Goal: Check status: Check status

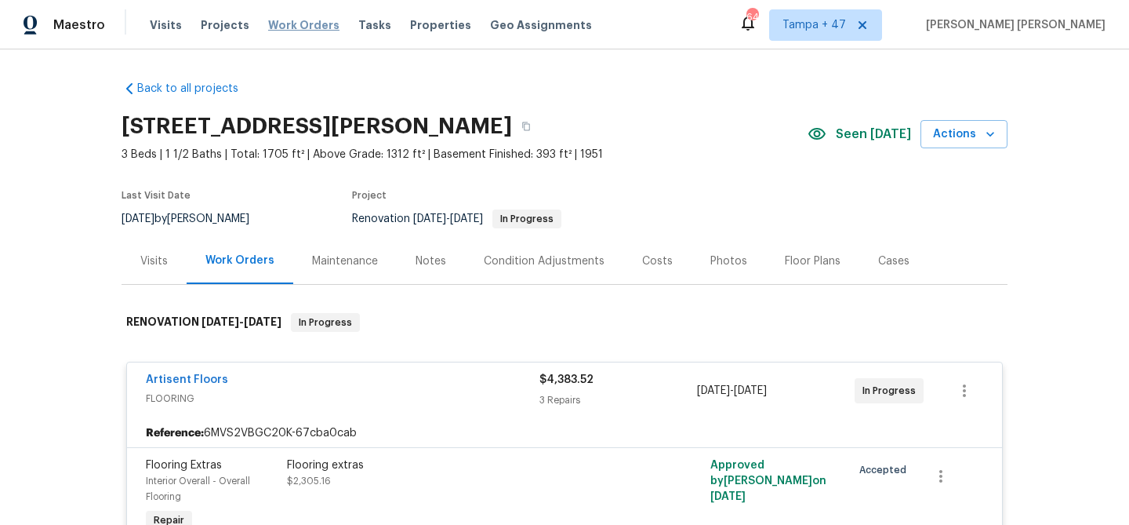
click at [298, 27] on span "Work Orders" at bounding box center [303, 25] width 71 height 16
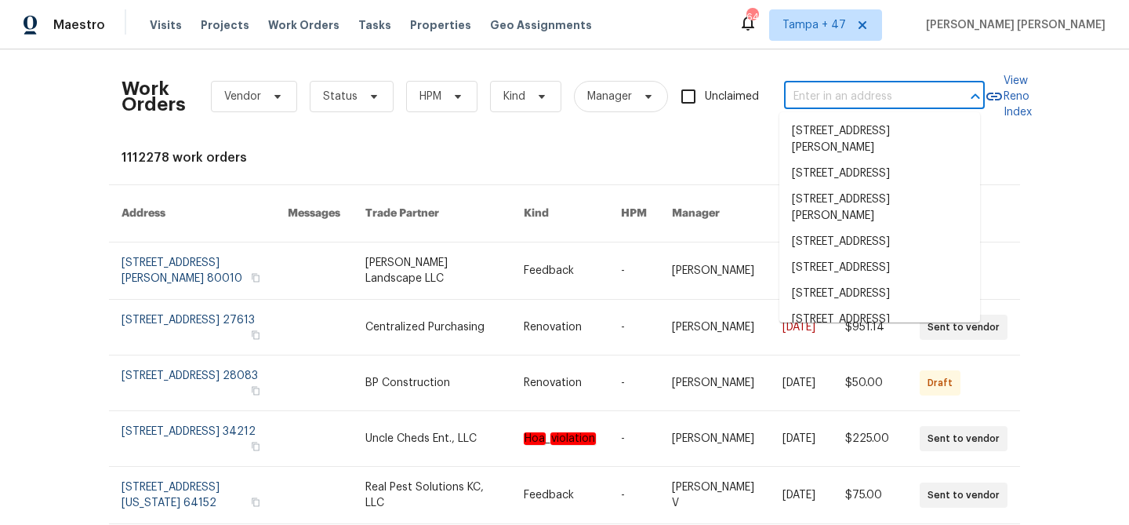
click at [895, 91] on input "text" at bounding box center [862, 97] width 157 height 24
paste input "[STREET_ADDRESS]"
type input "[STREET_ADDRESS]"
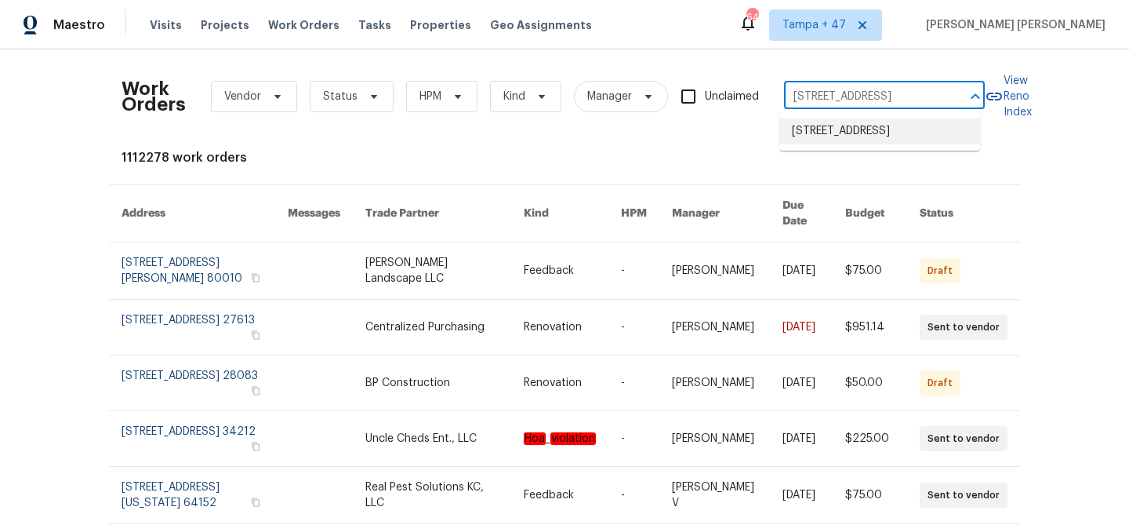
click at [879, 133] on li "[STREET_ADDRESS]" at bounding box center [880, 131] width 201 height 26
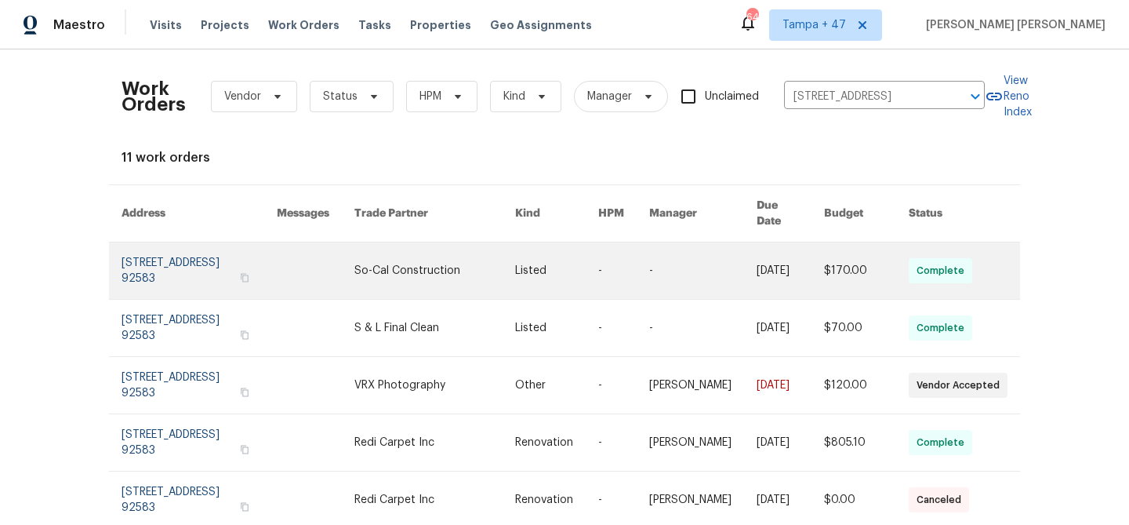
click at [758, 242] on link at bounding box center [790, 270] width 67 height 56
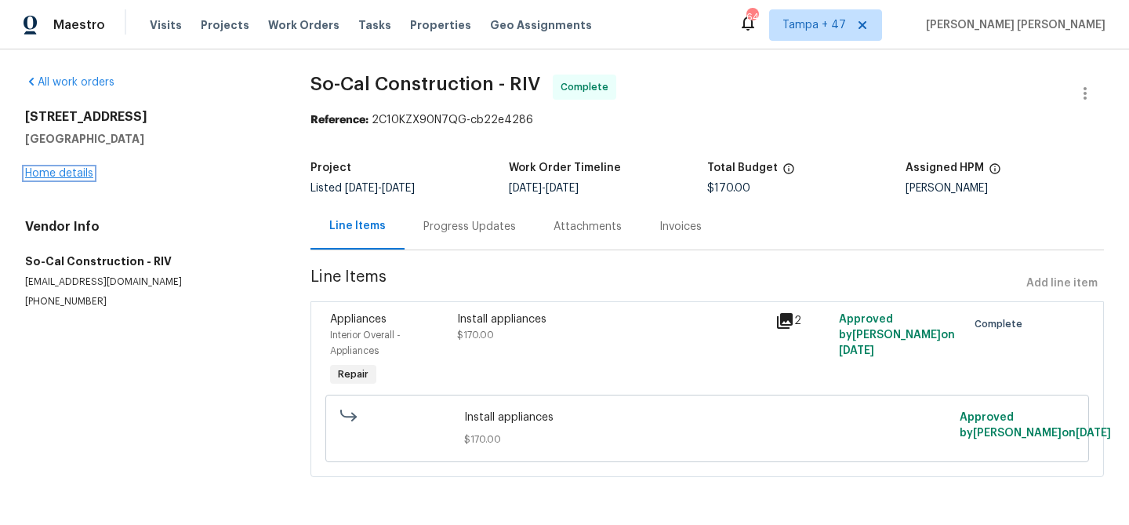
click at [69, 173] on link "Home details" at bounding box center [59, 173] width 68 height 11
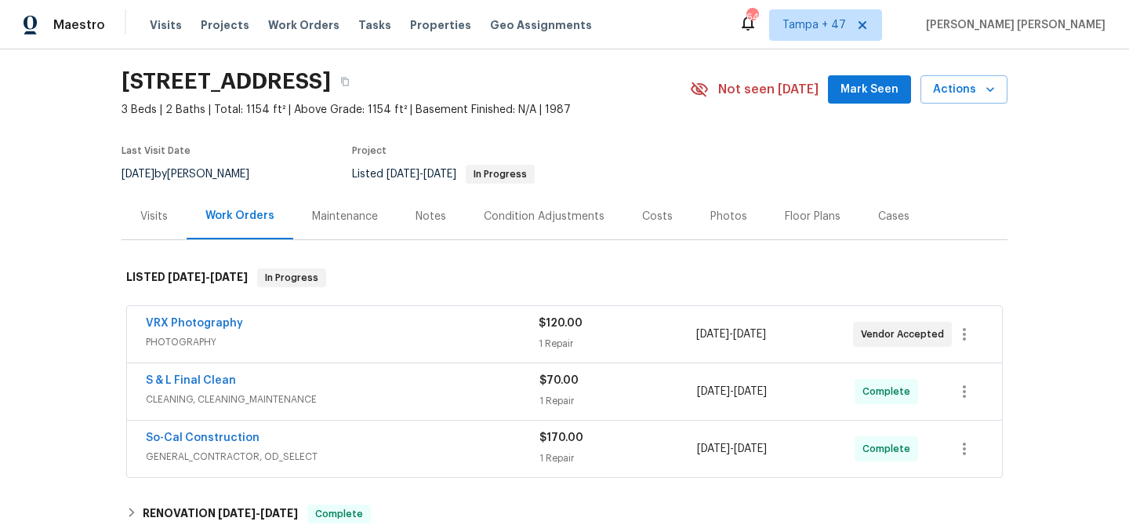
scroll to position [256, 0]
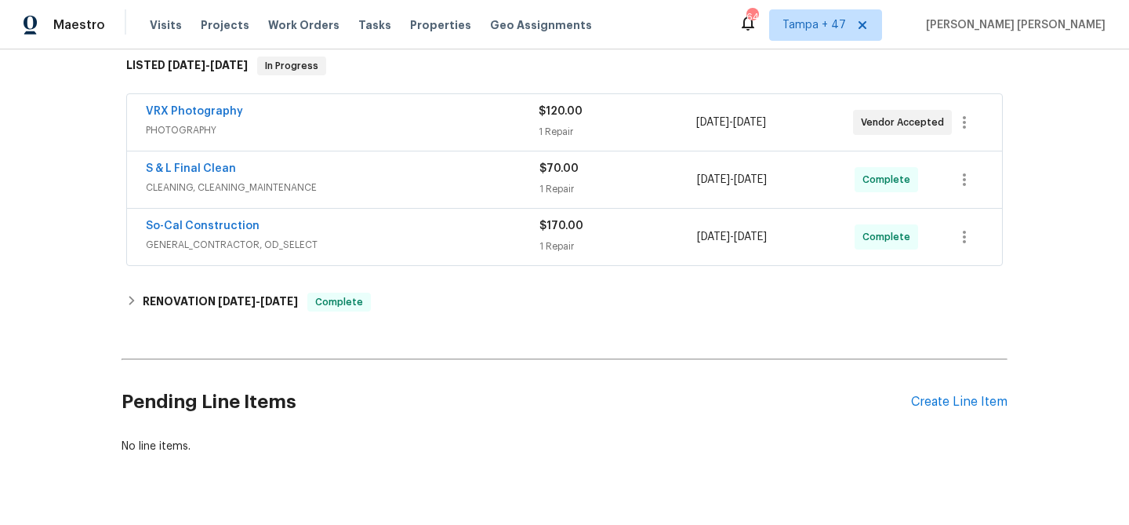
click at [472, 244] on span "GENERAL_CONTRACTOR, OD_SELECT" at bounding box center [343, 245] width 394 height 16
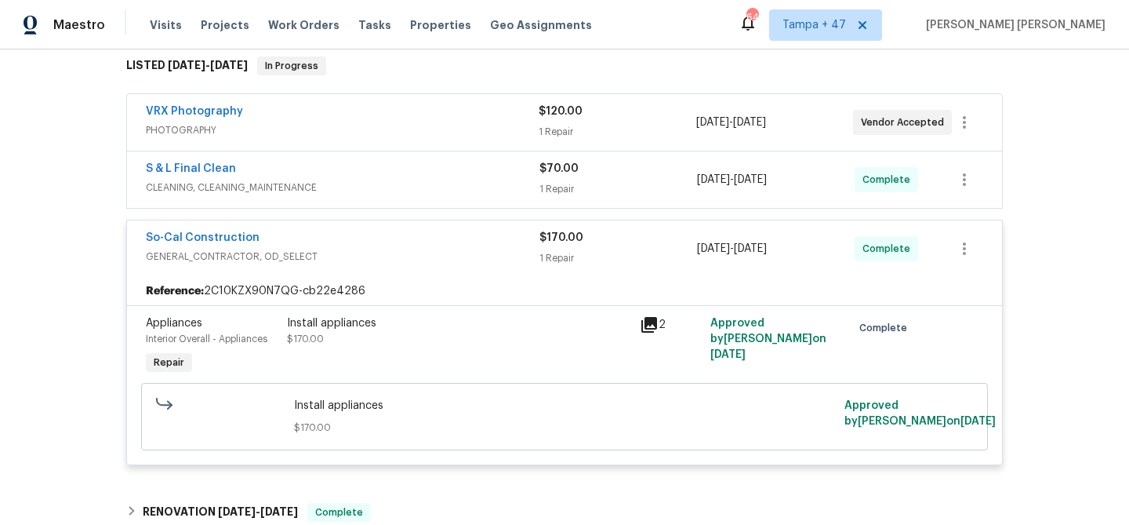
click at [482, 169] on div "S & L Final Clean" at bounding box center [343, 170] width 394 height 19
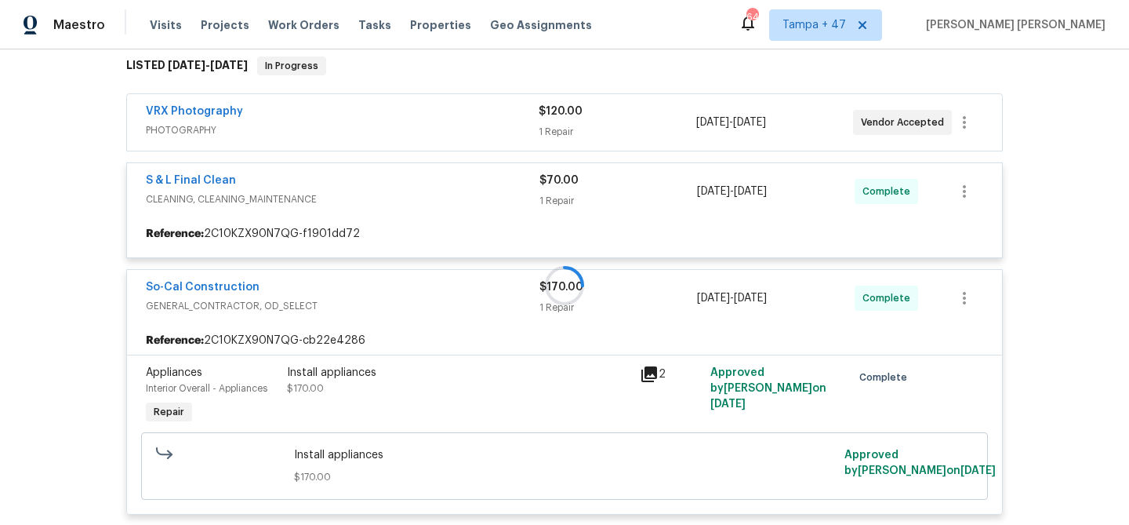
click at [489, 111] on div at bounding box center [565, 285] width 886 height 489
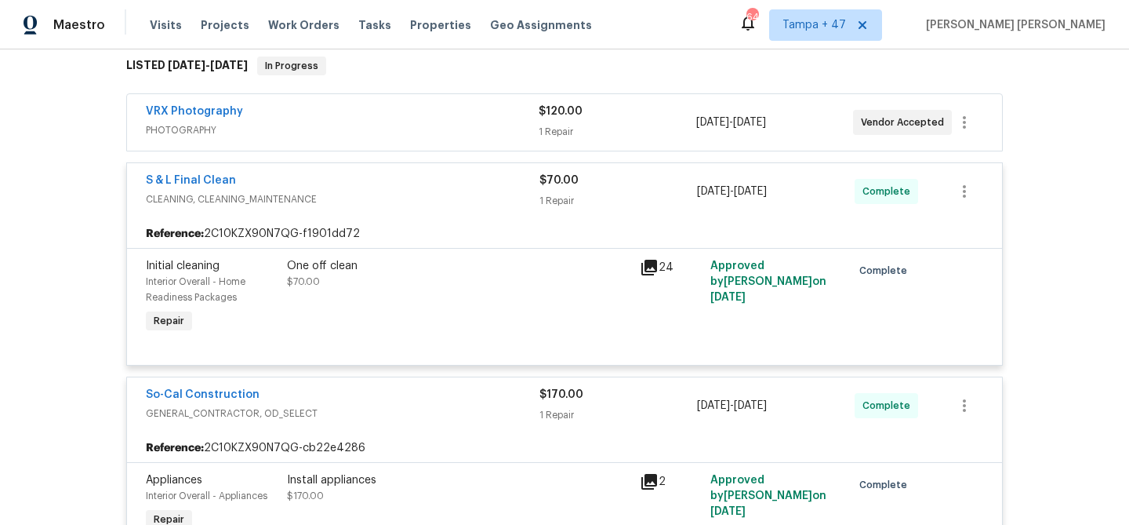
click at [489, 111] on div "VRX Photography" at bounding box center [342, 113] width 393 height 19
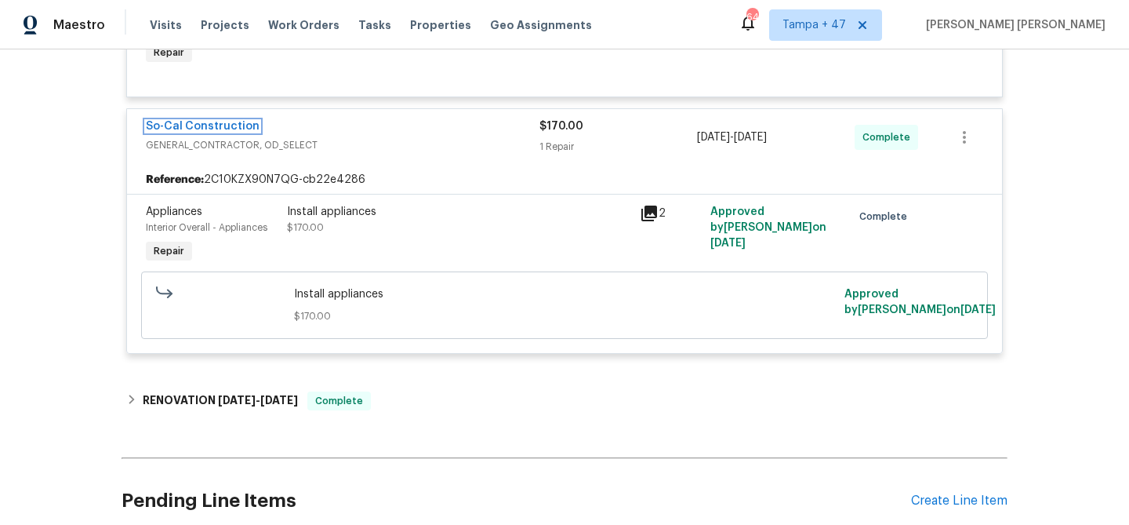
scroll to position [814, 0]
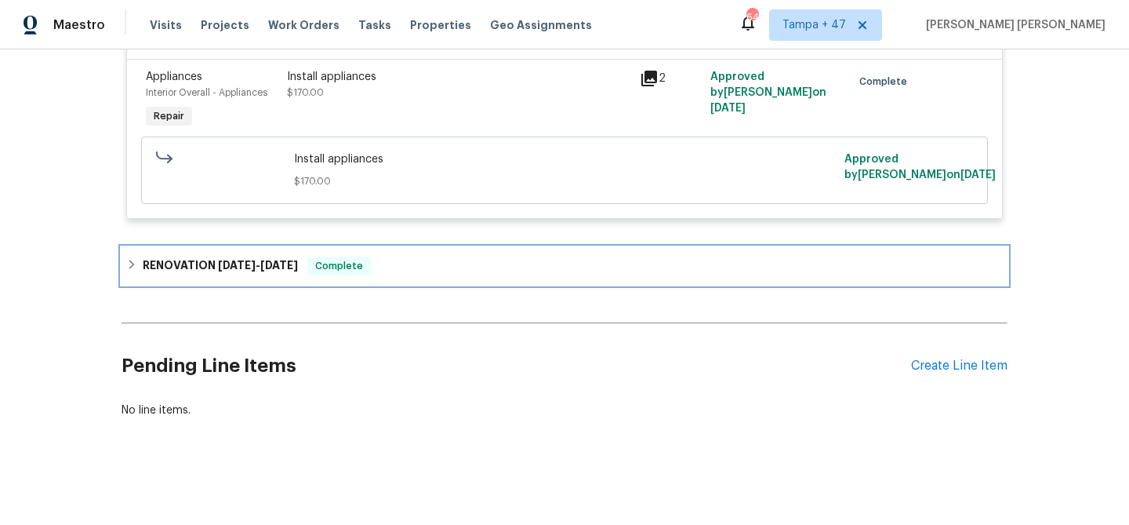
click at [281, 247] on div "RENOVATION [DATE] - [DATE] Complete" at bounding box center [565, 266] width 886 height 38
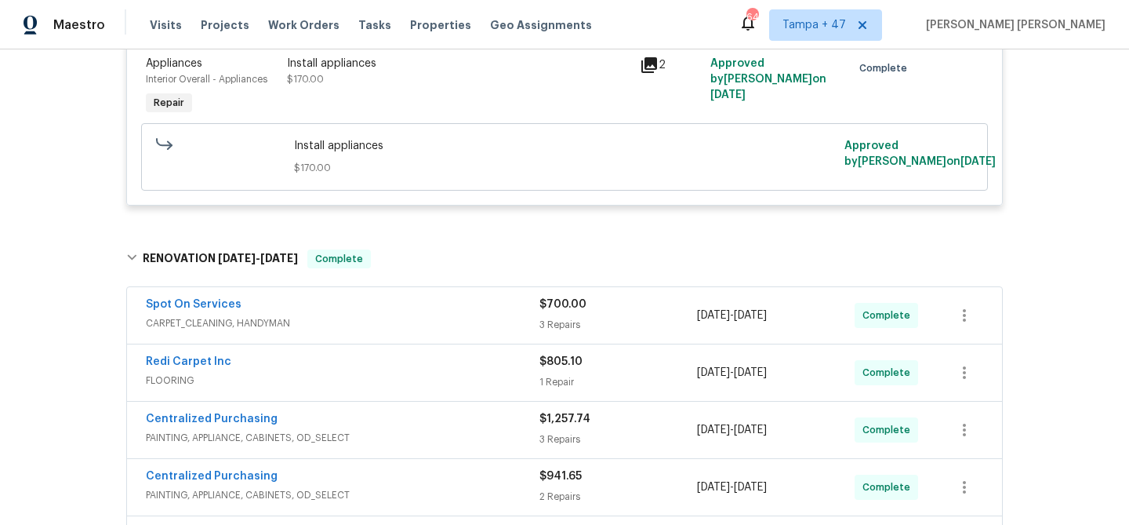
click at [505, 89] on div "Install appliances $170.00" at bounding box center [458, 87] width 353 height 72
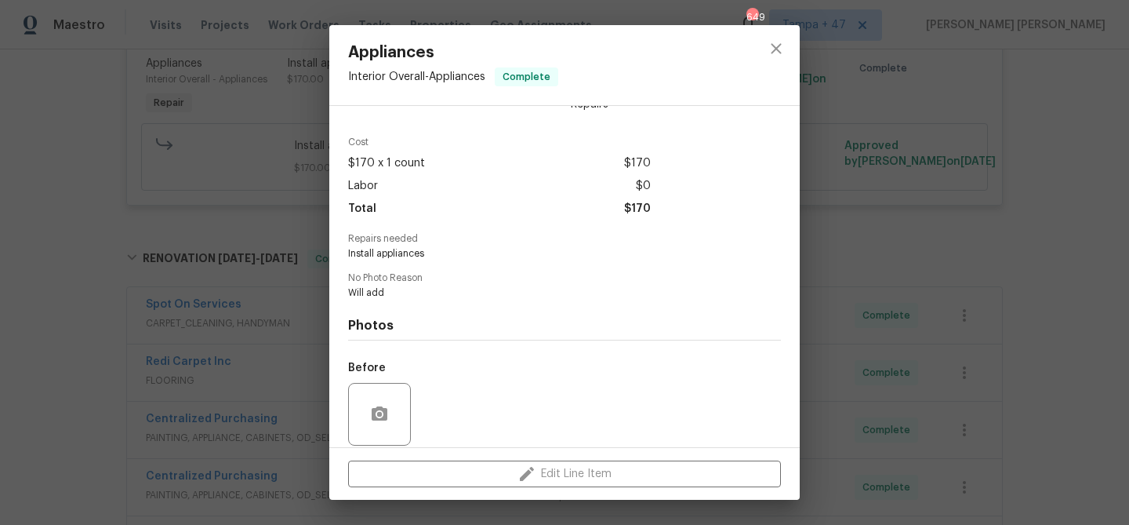
scroll to position [158, 0]
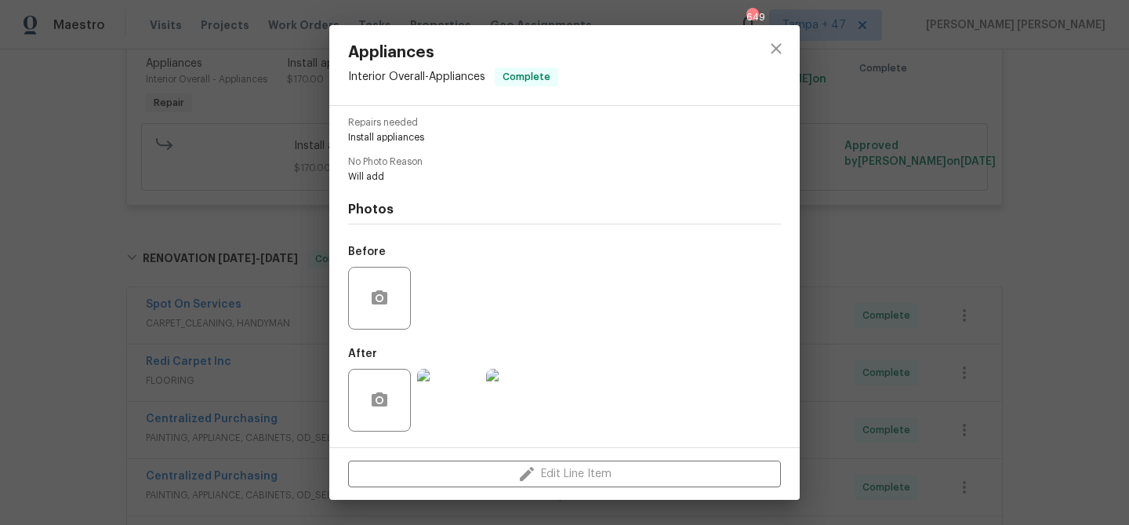
click at [468, 394] on img at bounding box center [448, 400] width 63 height 63
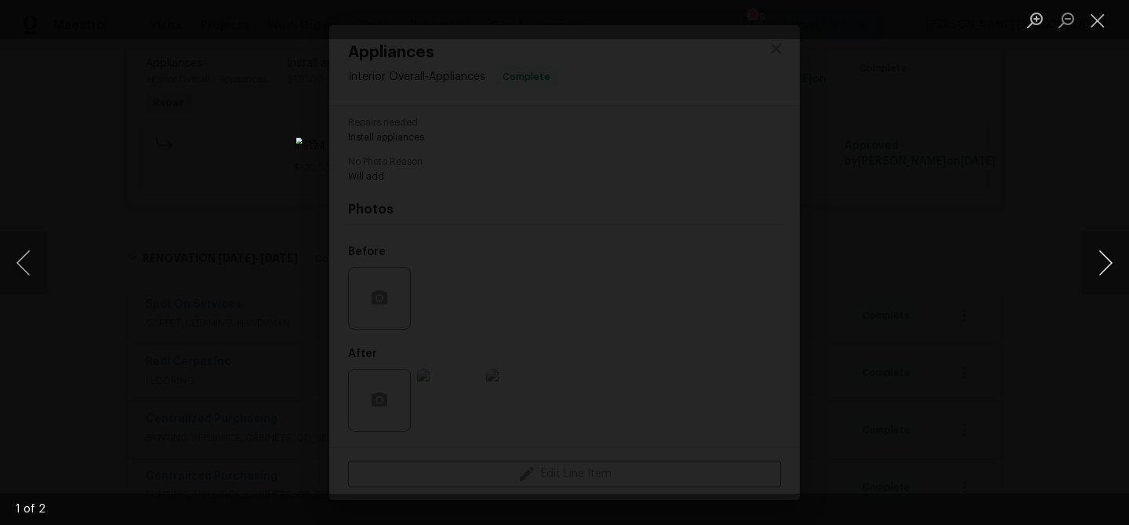
click at [1102, 246] on button "Next image" at bounding box center [1105, 262] width 47 height 63
click at [941, 216] on div "Lightbox" at bounding box center [564, 262] width 1129 height 525
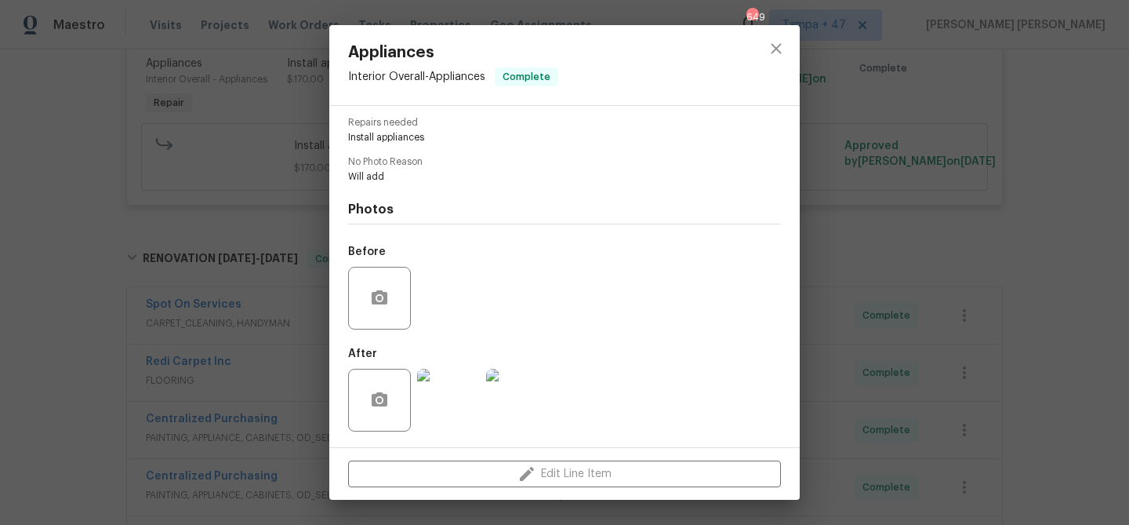
click at [918, 233] on div "Appliances Interior Overall - Appliances Complete Vendor So-Cal Construction Ac…" at bounding box center [564, 262] width 1129 height 525
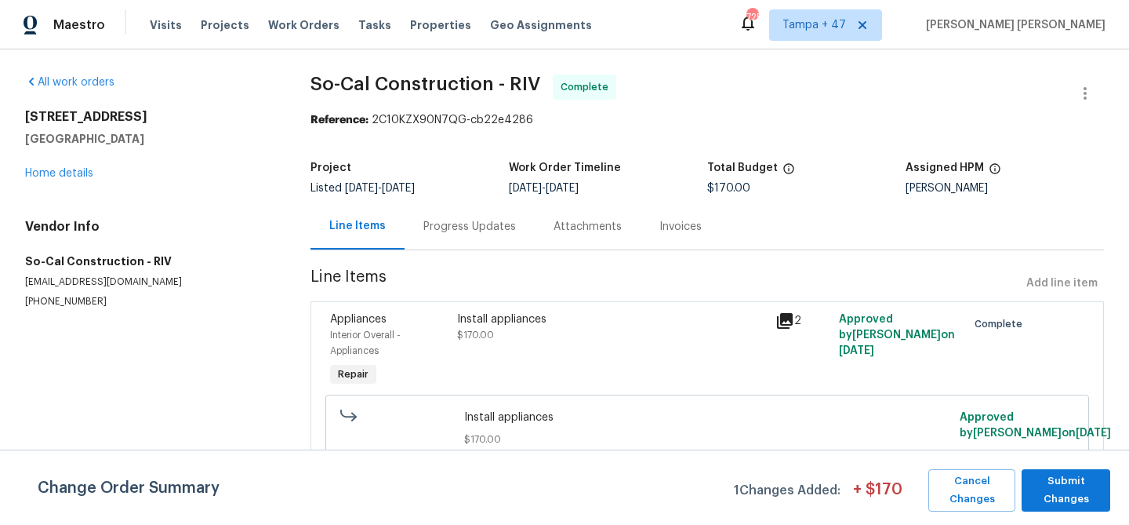
click at [439, 227] on div "Progress Updates" at bounding box center [470, 227] width 93 height 16
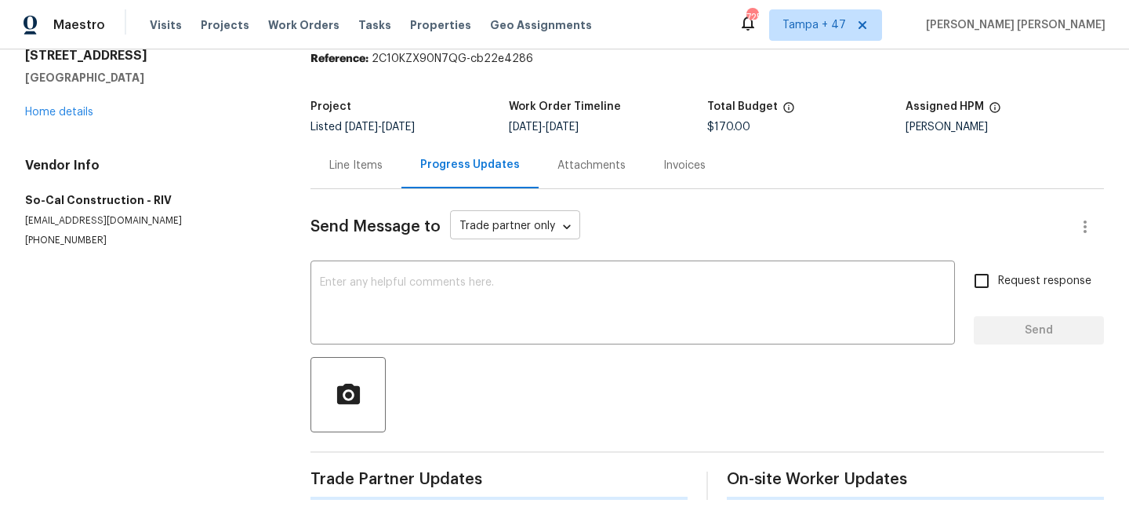
scroll to position [70, 0]
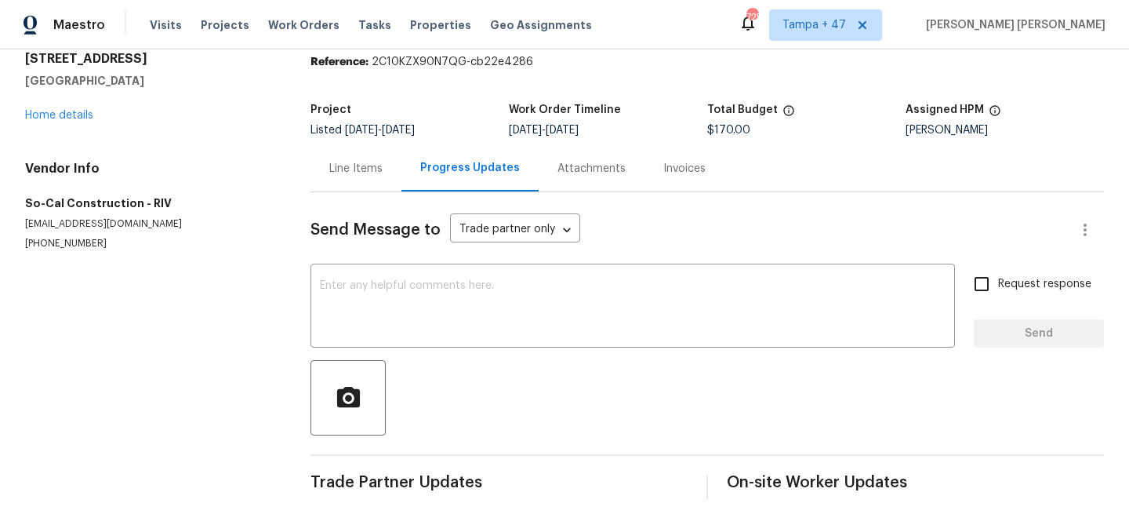
click at [693, 161] on div "Invoices" at bounding box center [685, 169] width 42 height 16
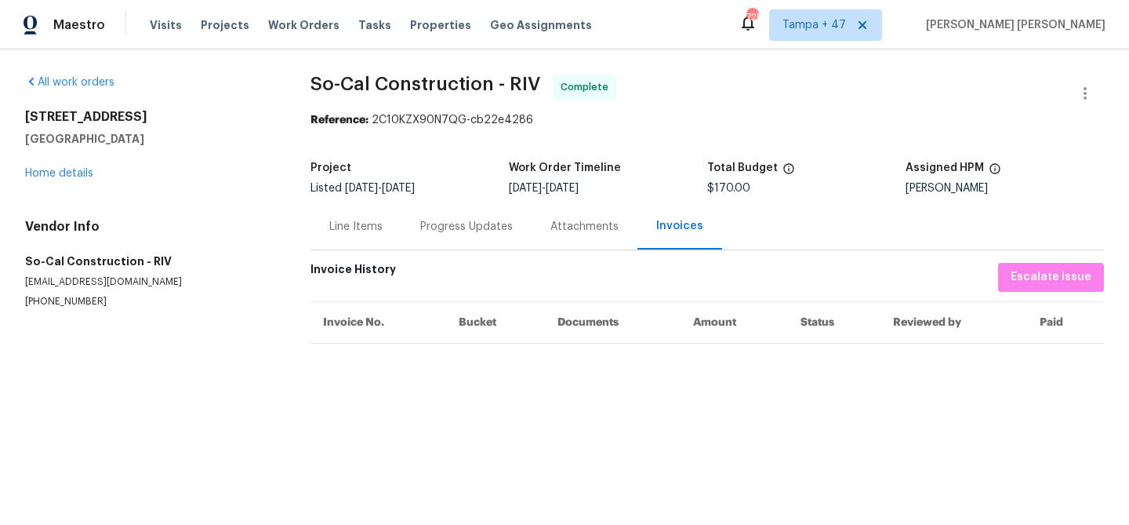
click at [346, 232] on div "Line Items" at bounding box center [355, 227] width 53 height 16
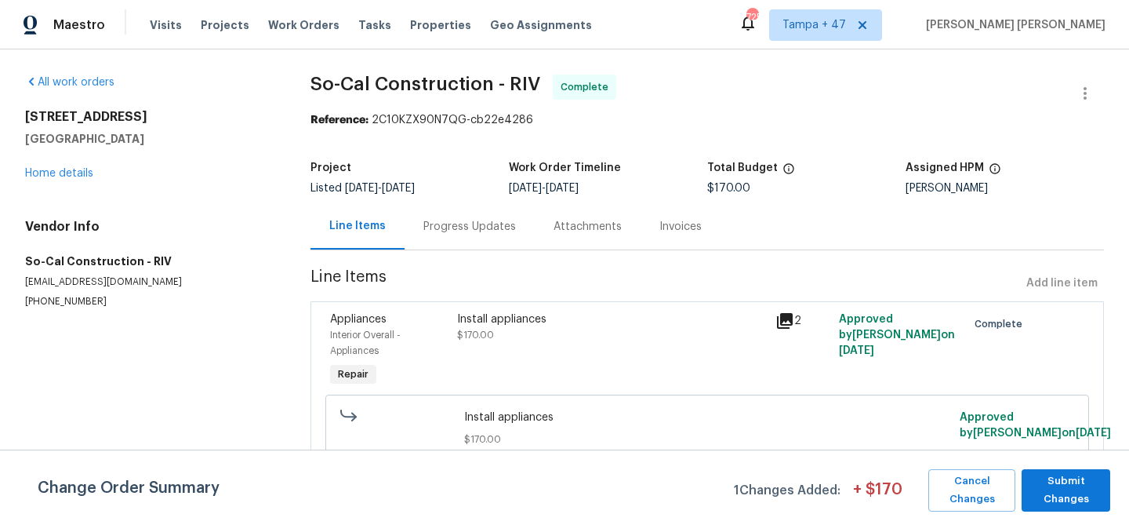
scroll to position [9, 0]
click at [235, 365] on section "All work orders 376 Win Ct San Jacinto, CA 92583 Home details Vendor Info So-Ca…" at bounding box center [149, 285] width 248 height 421
